Goal: Task Accomplishment & Management: Complete application form

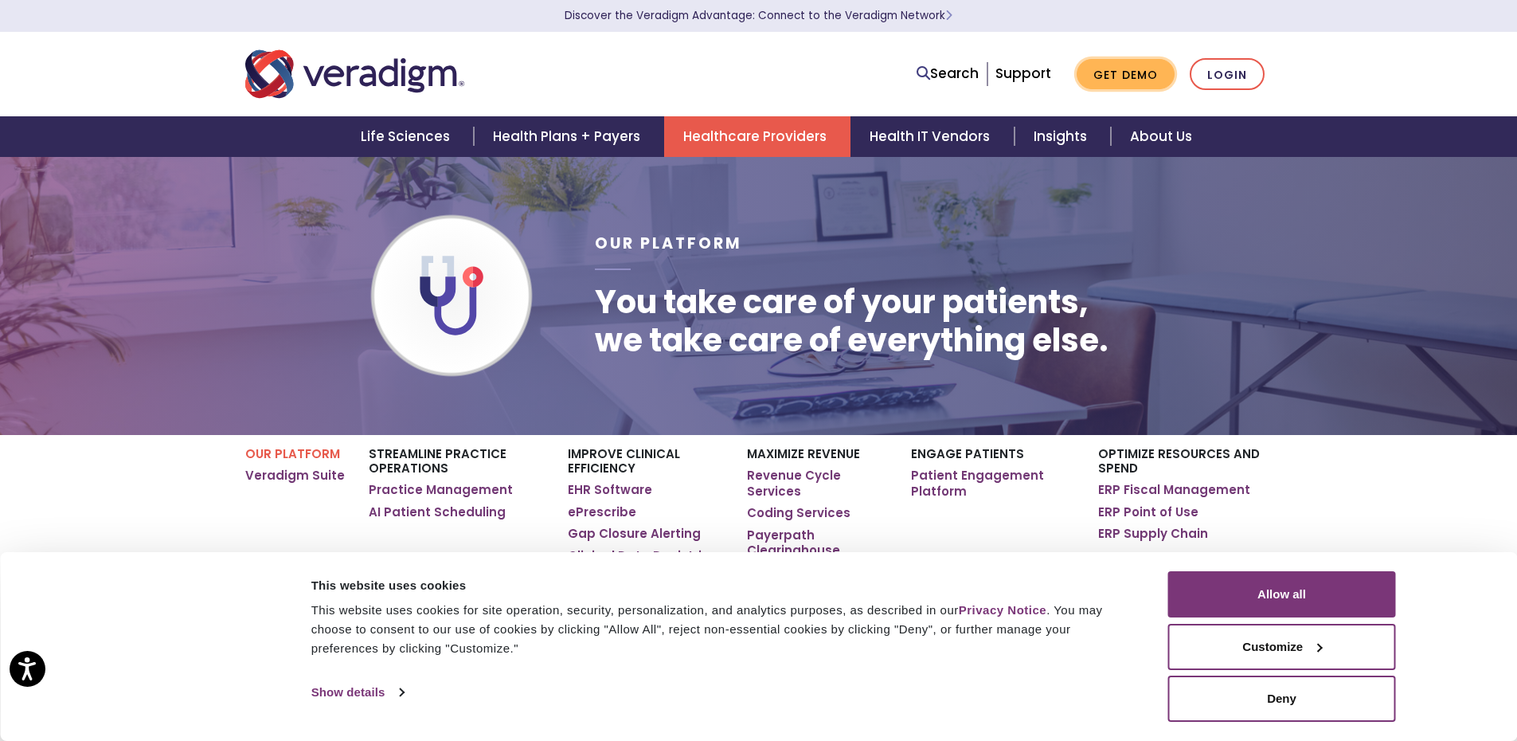
click at [1122, 76] on link "Get Demo" at bounding box center [1126, 74] width 98 height 31
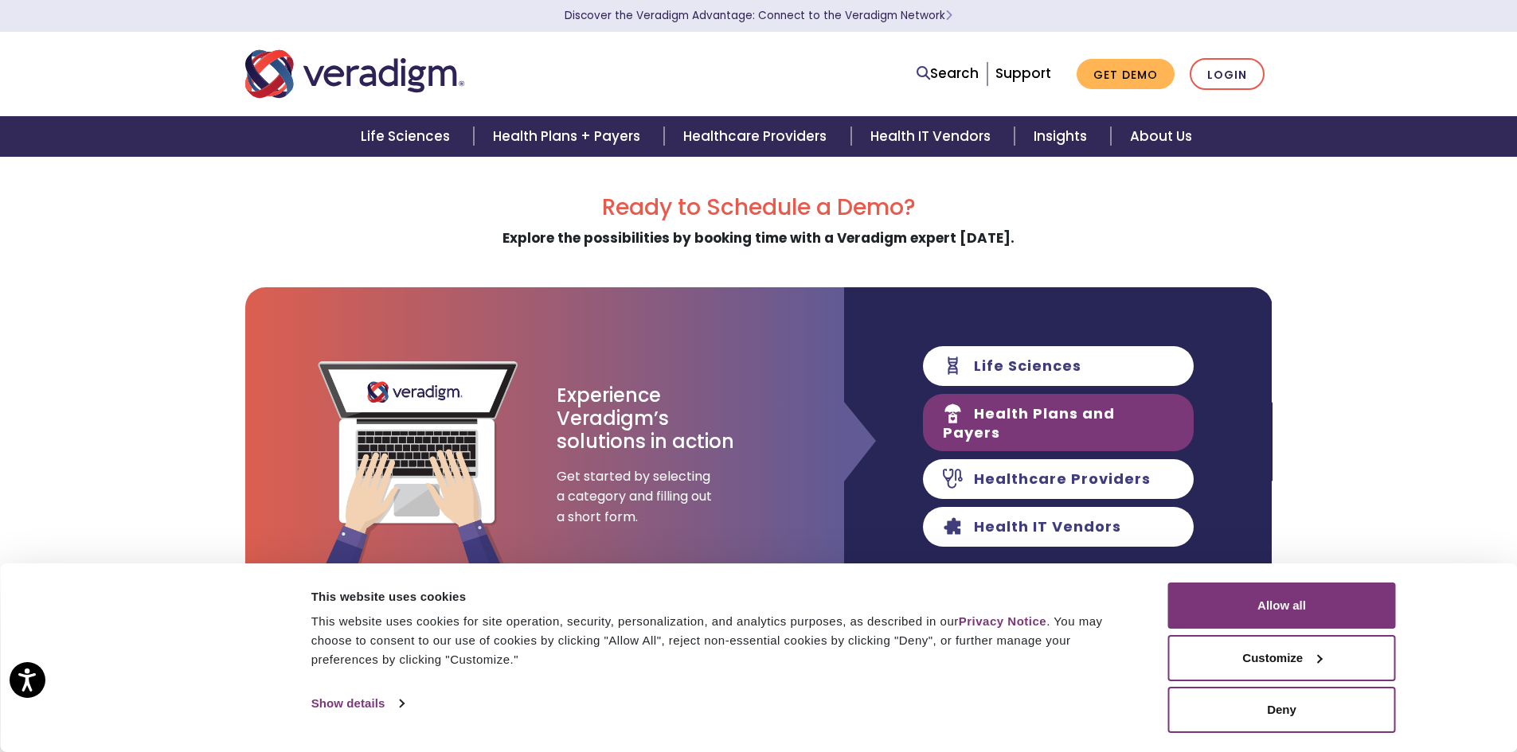
click at [1035, 426] on link "Health Plans and Payers" at bounding box center [1058, 422] width 271 height 57
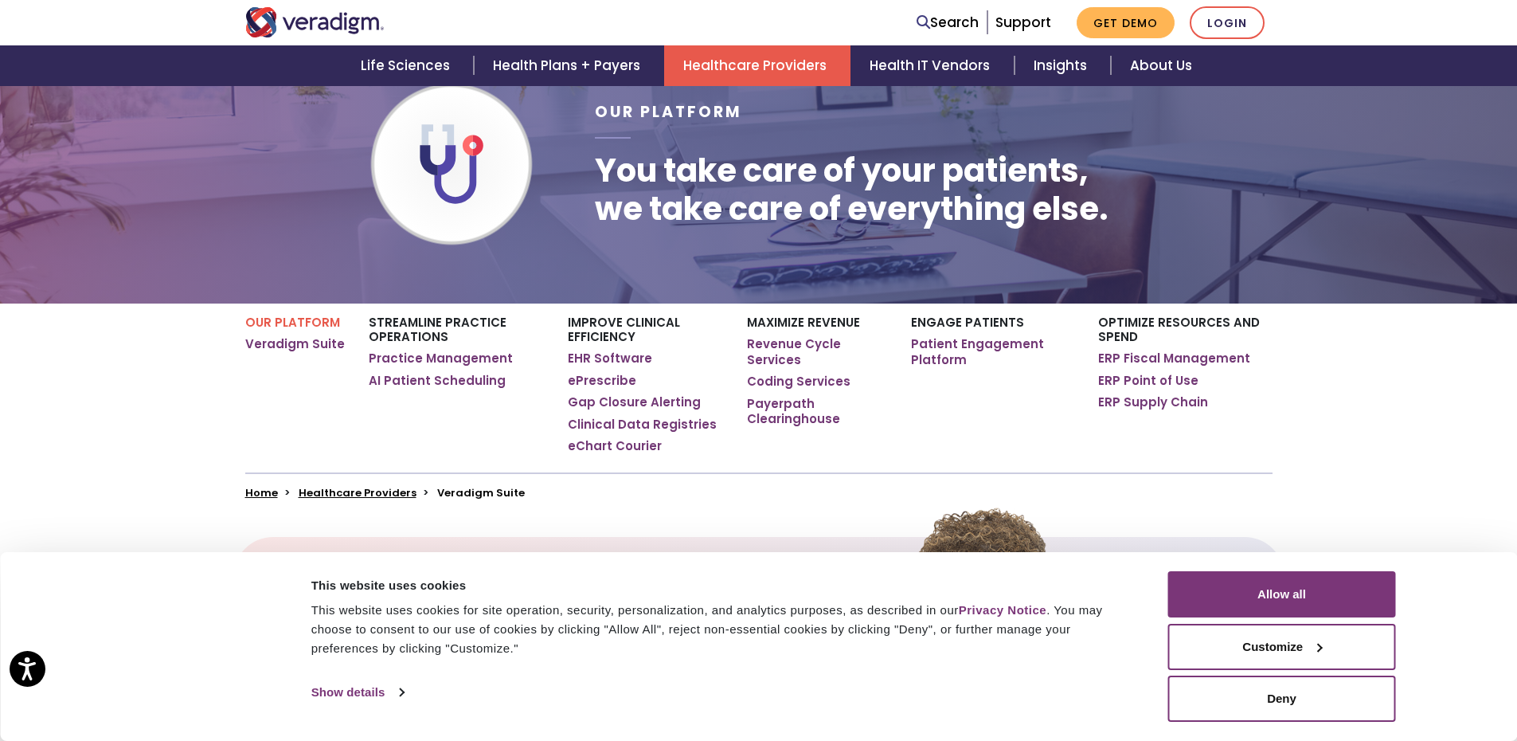
scroll to position [159, 0]
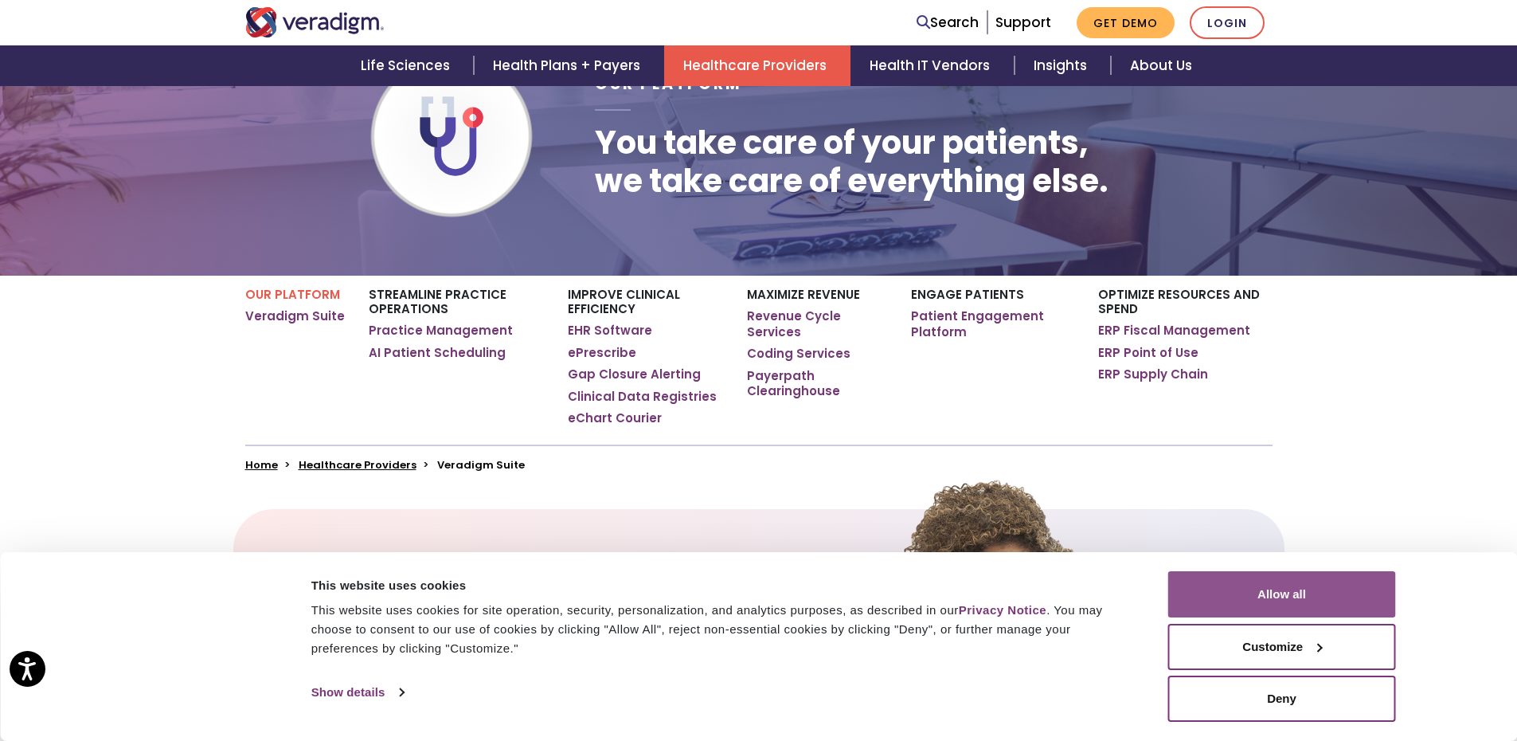
click at [1227, 596] on button "Allow all" at bounding box center [1282, 594] width 228 height 46
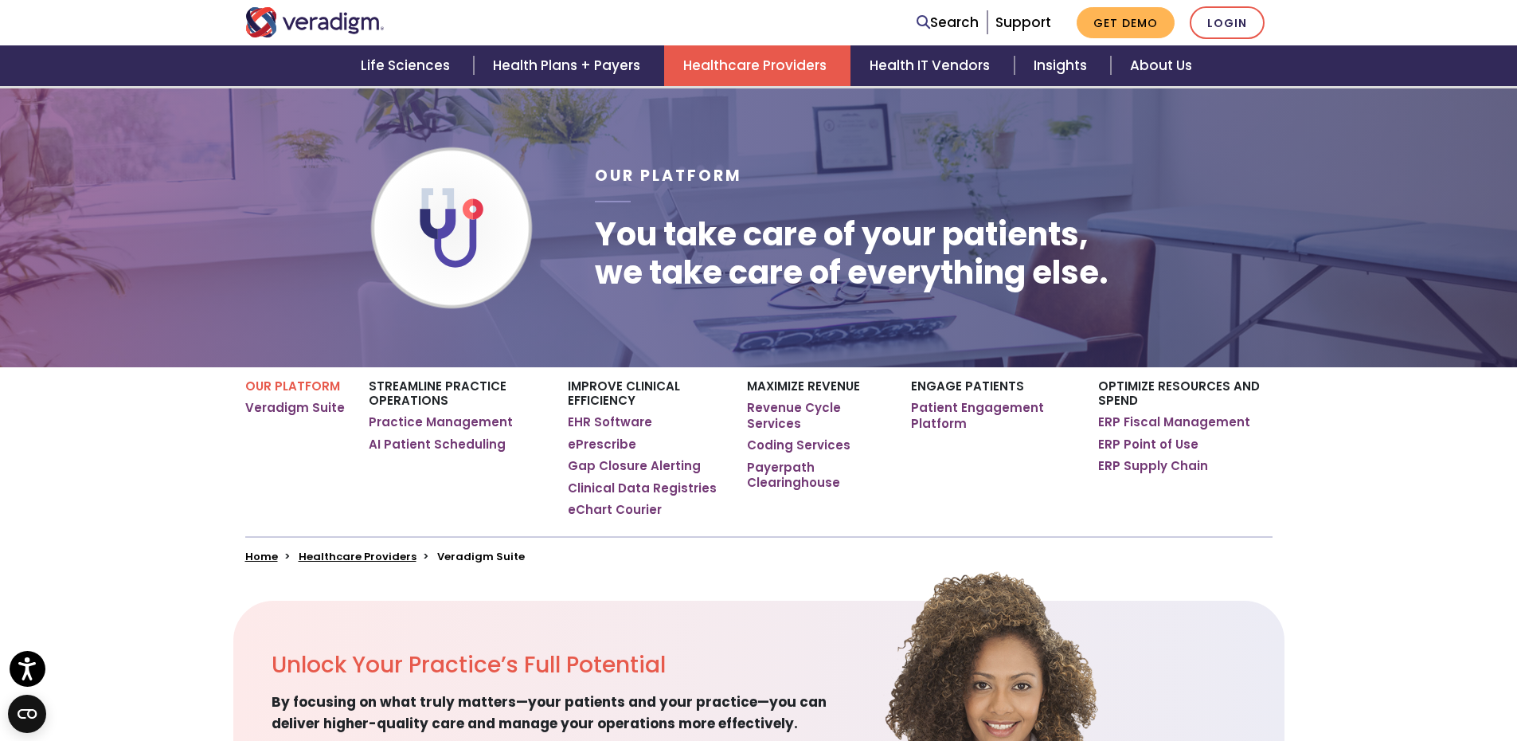
scroll to position [0, 0]
